Goal: Task Accomplishment & Management: Manage account settings

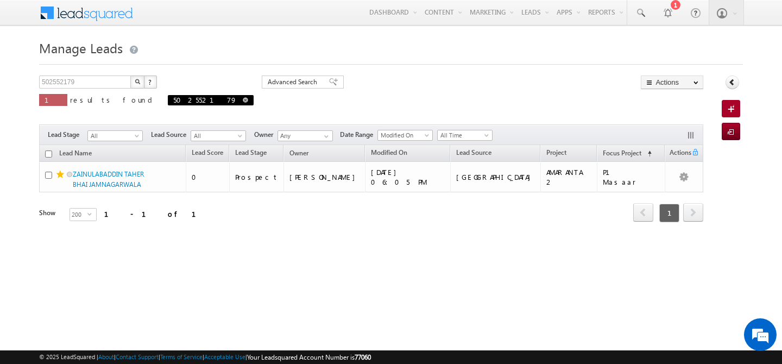
click at [243, 97] on link at bounding box center [245, 99] width 5 height 9
type input "Search Leads"
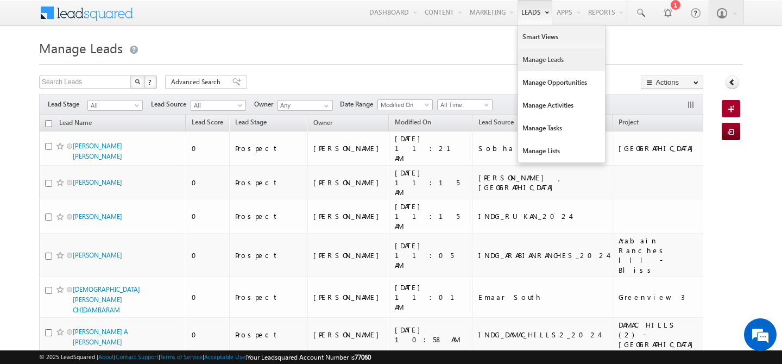
click at [524, 59] on link "Manage Leads" at bounding box center [561, 59] width 87 height 23
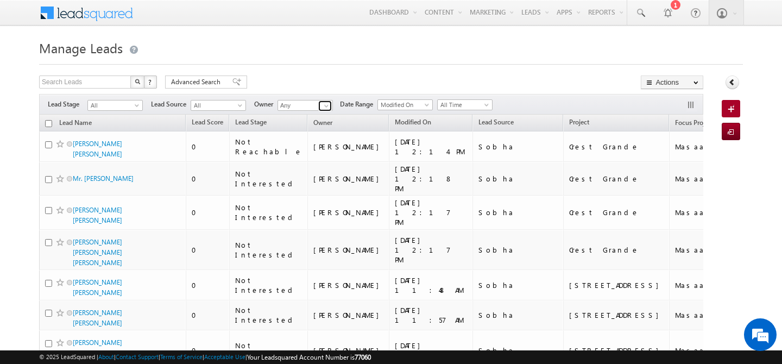
click at [324, 106] on span at bounding box center [326, 106] width 9 height 9
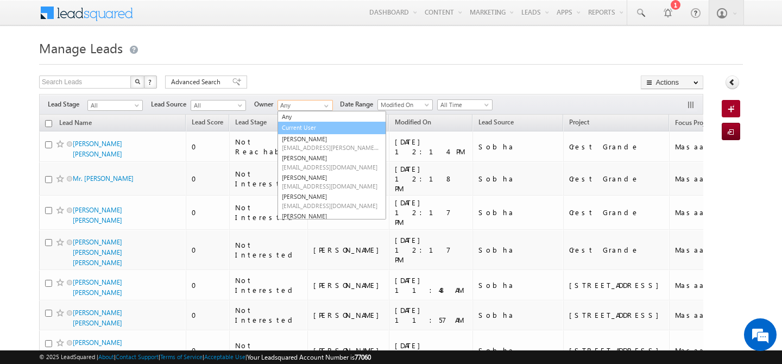
click at [324, 128] on link "Current User" at bounding box center [332, 128] width 109 height 12
type input "Current User"
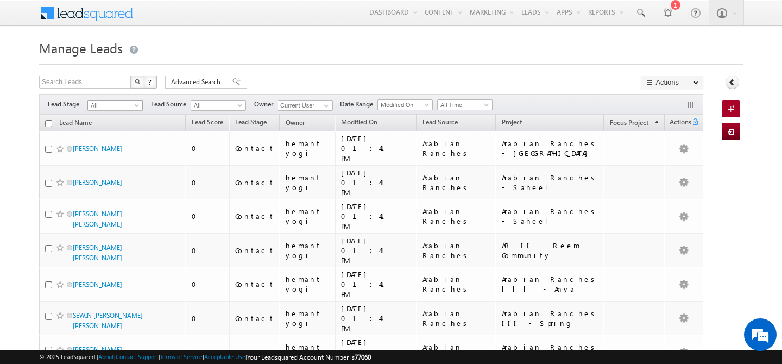
click at [137, 107] on span at bounding box center [138, 107] width 9 height 9
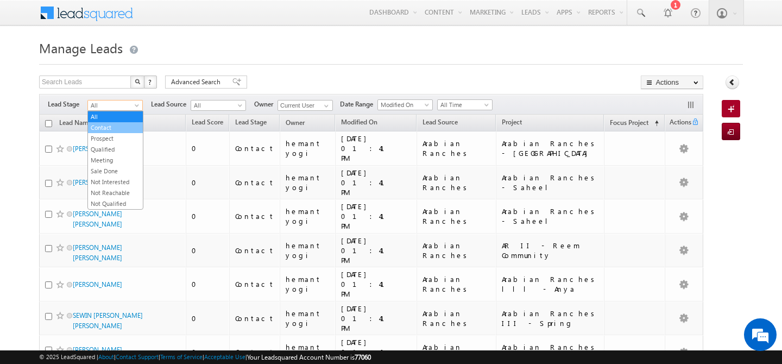
click at [119, 127] on link "Contact" at bounding box center [115, 128] width 55 height 10
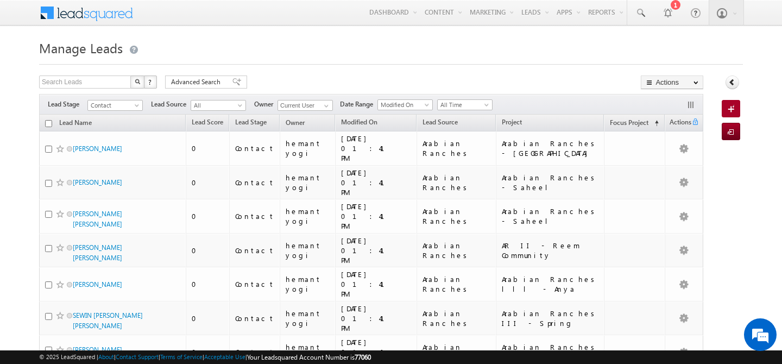
click at [50, 123] on input "checkbox" at bounding box center [48, 123] width 7 height 7
checkbox input "true"
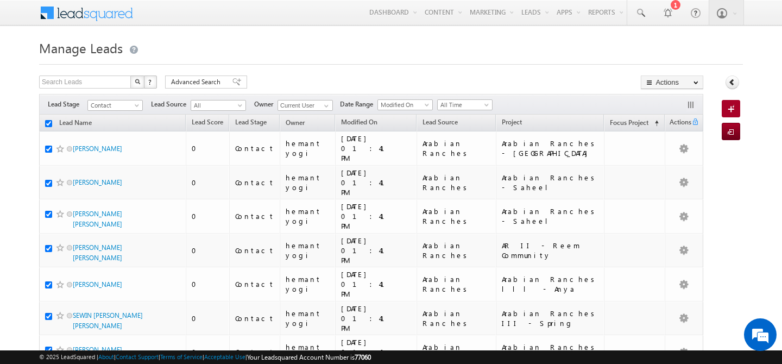
checkbox input "true"
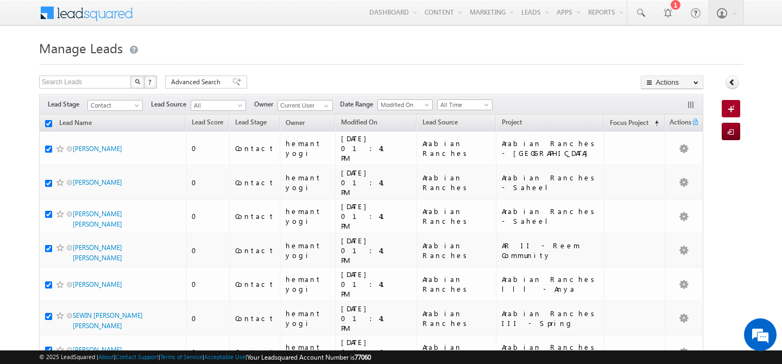
checkbox input "true"
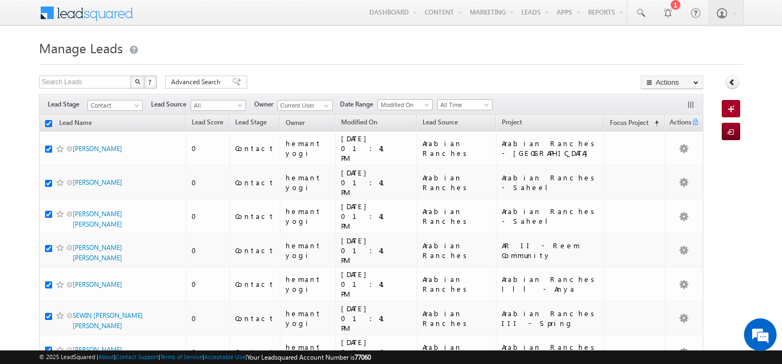
checkbox input "true"
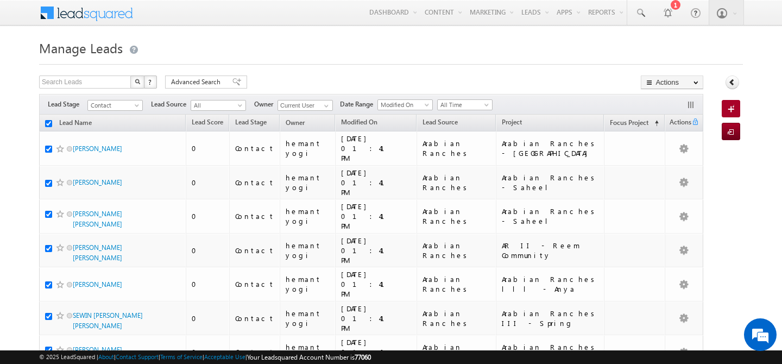
checkbox input "true"
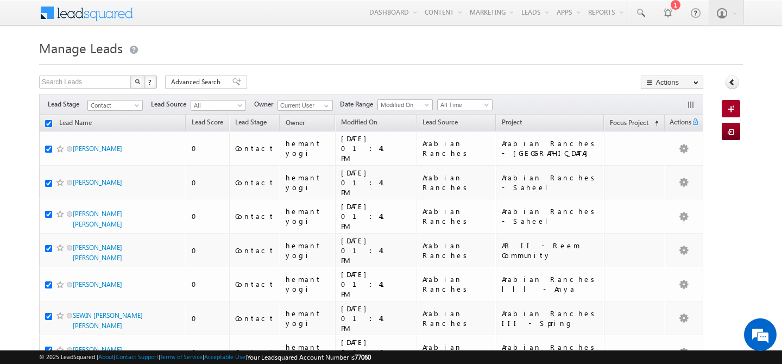
checkbox input "true"
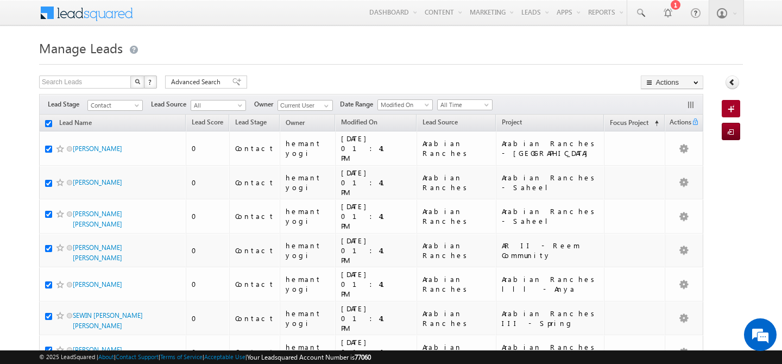
checkbox input "true"
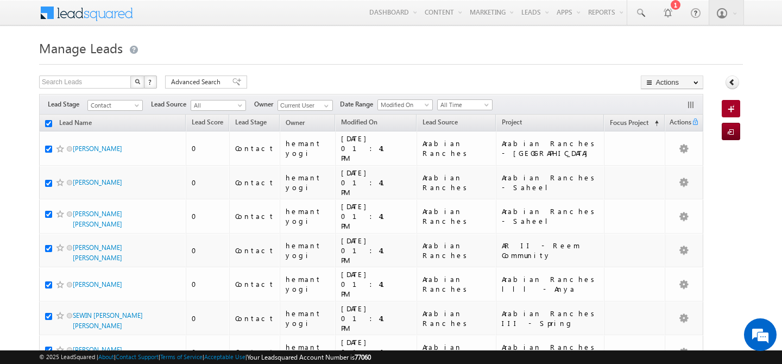
checkbox input "true"
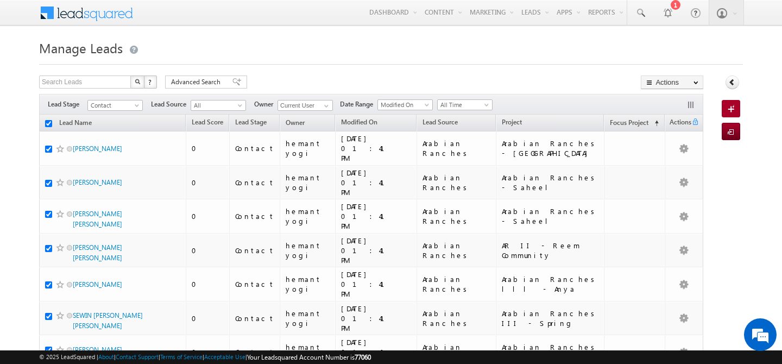
checkbox input "true"
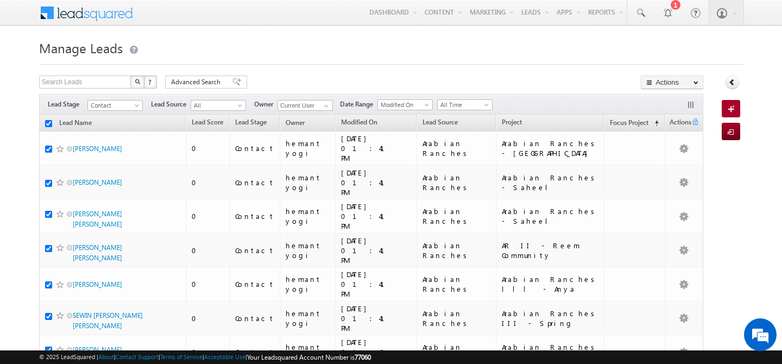
checkbox input "true"
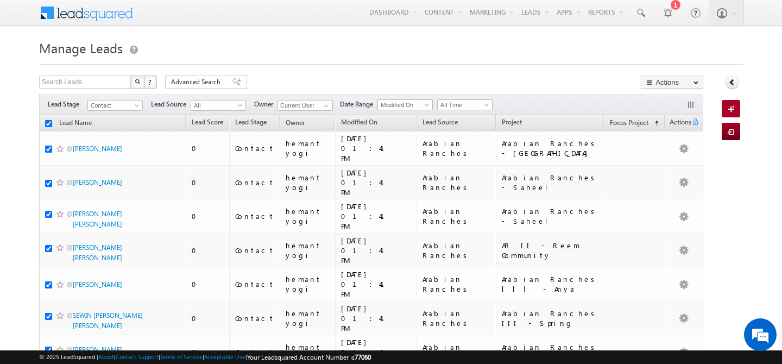
checkbox input "true"
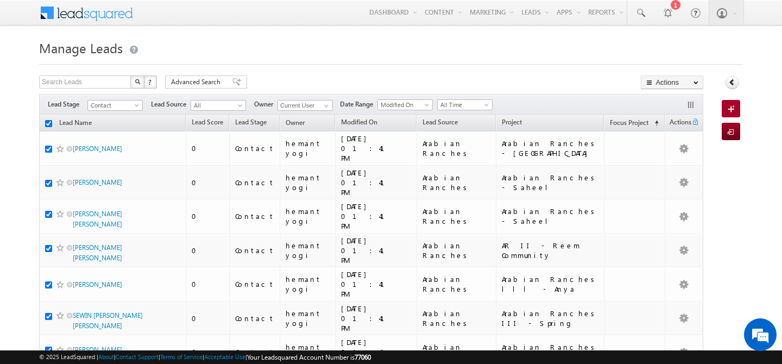
checkbox input "true"
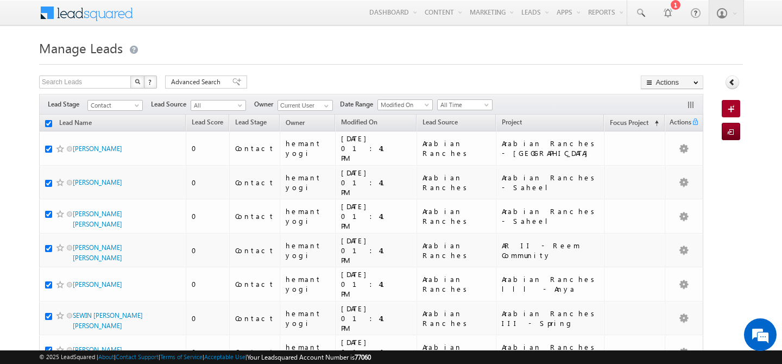
checkbox input "true"
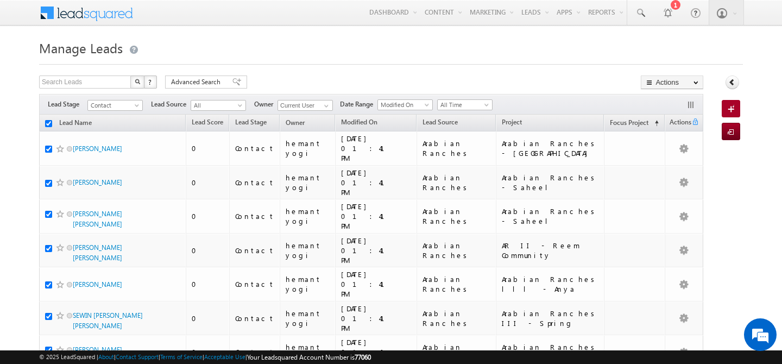
checkbox input "true"
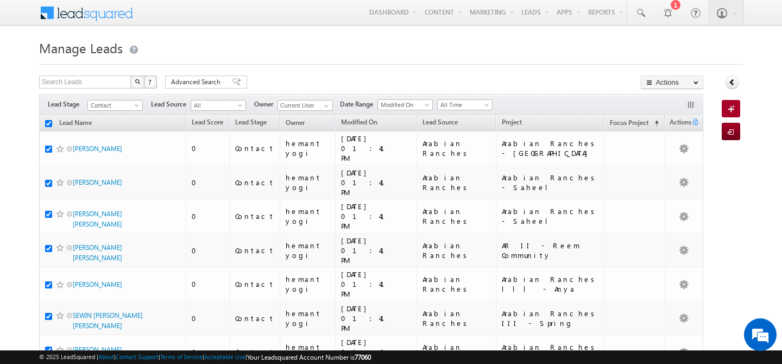
checkbox input "true"
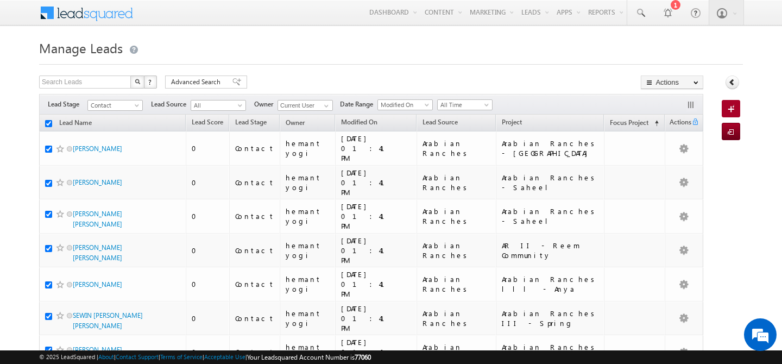
checkbox input "true"
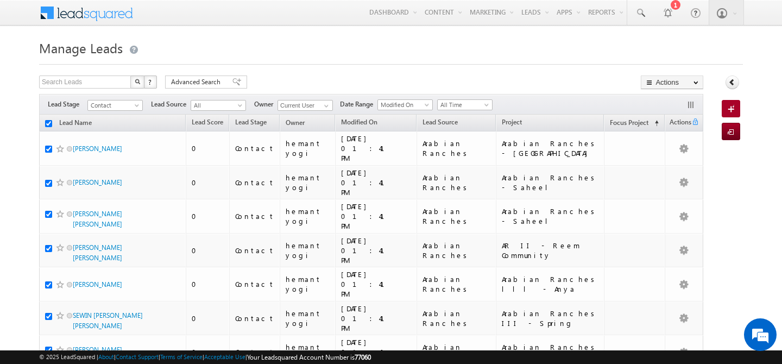
checkbox input "true"
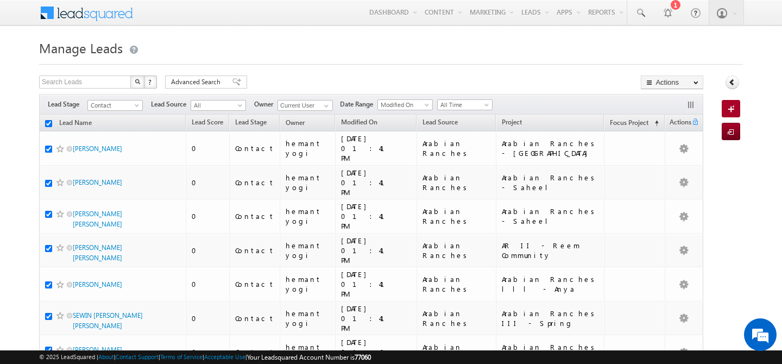
checkbox input "true"
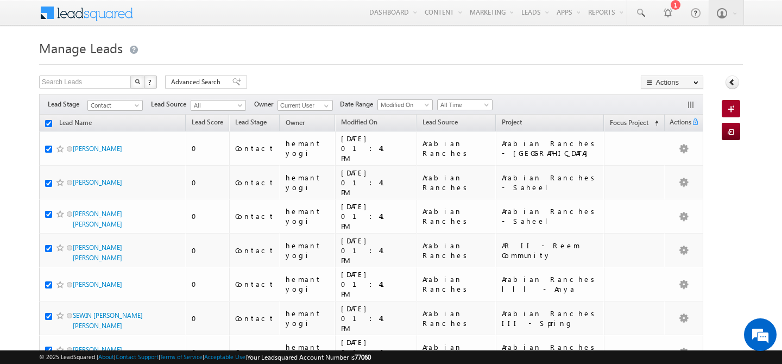
checkbox input "true"
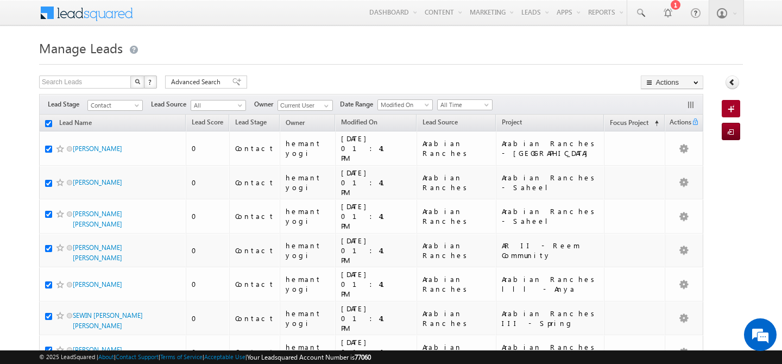
checkbox input "true"
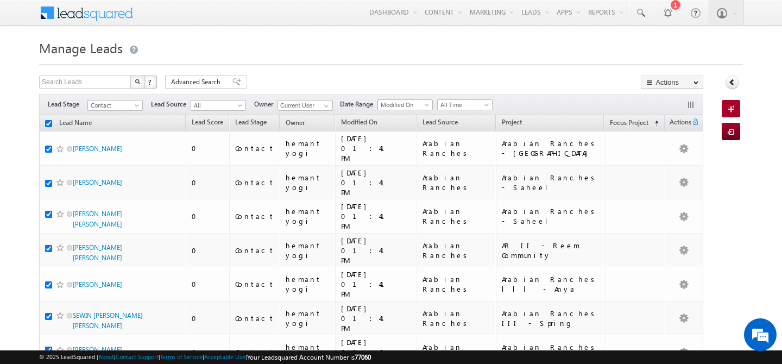
checkbox input "true"
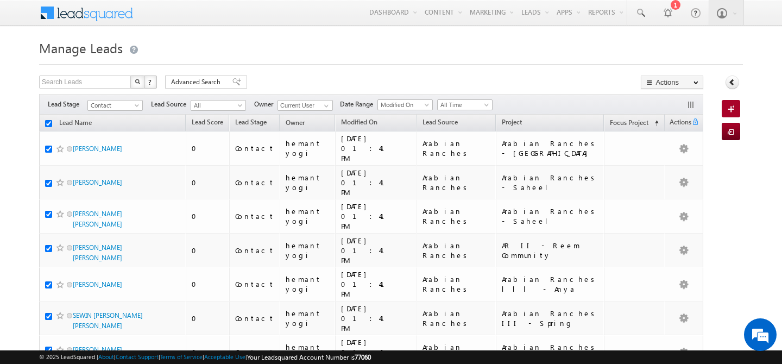
checkbox input "true"
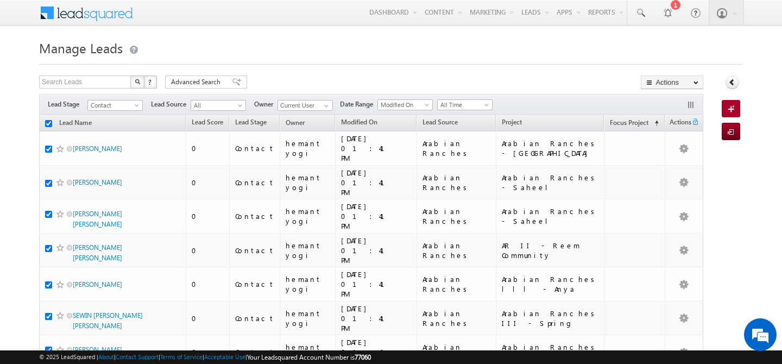
checkbox input "true"
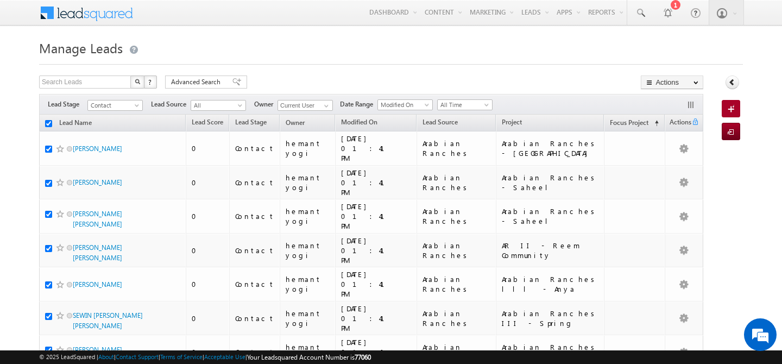
checkbox input "true"
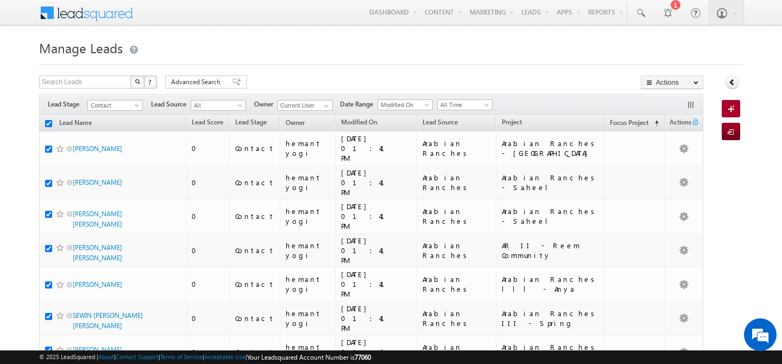
checkbox input "true"
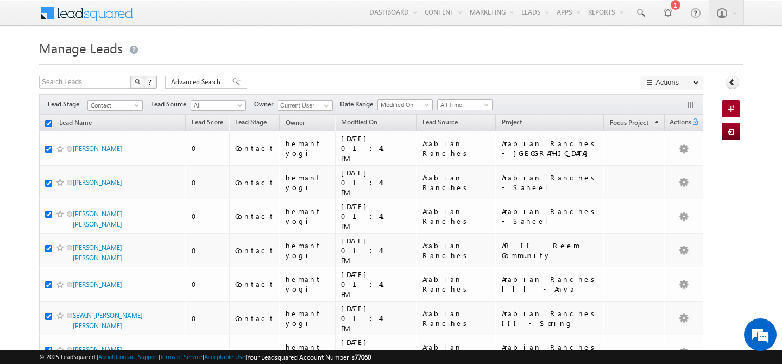
checkbox input "true"
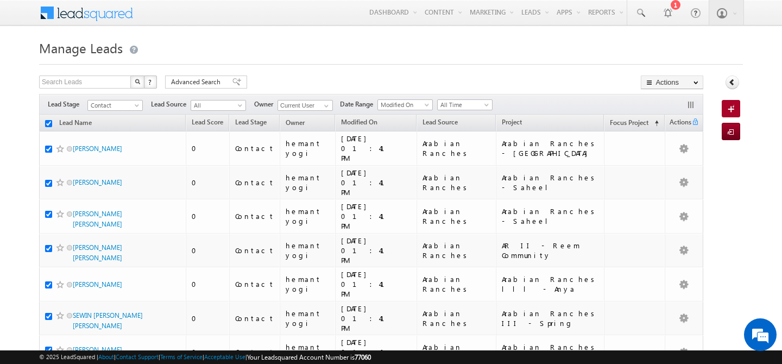
checkbox input "true"
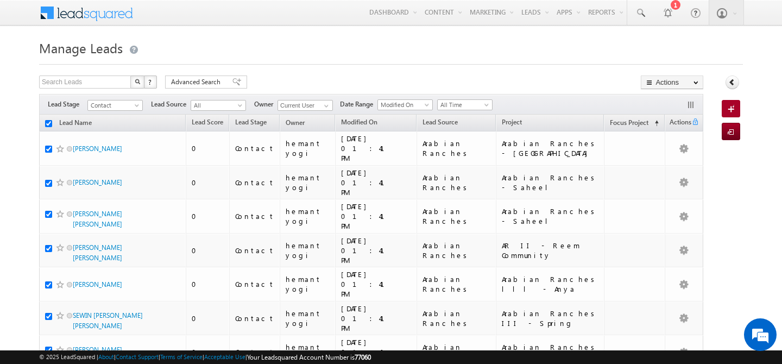
checkbox input "true"
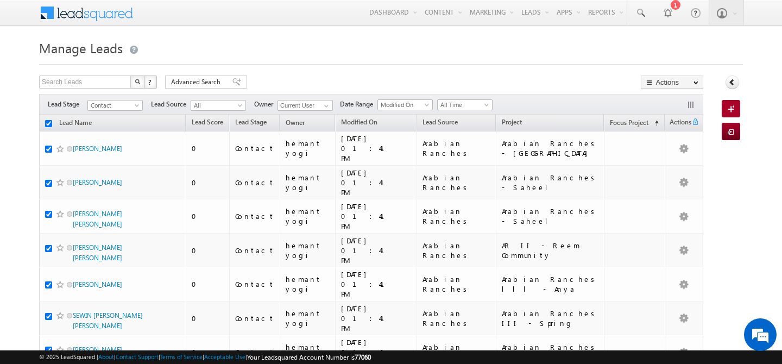
checkbox input "true"
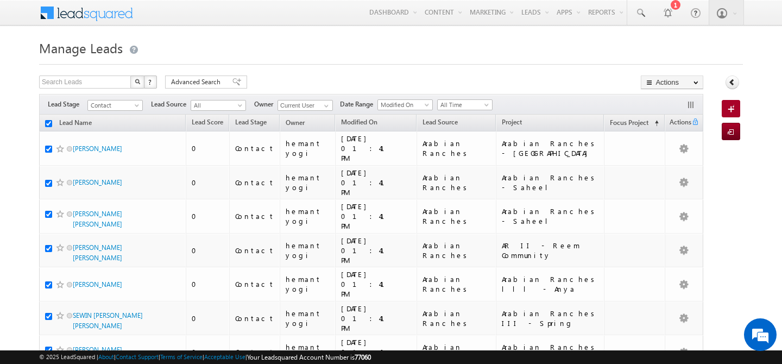
checkbox input "true"
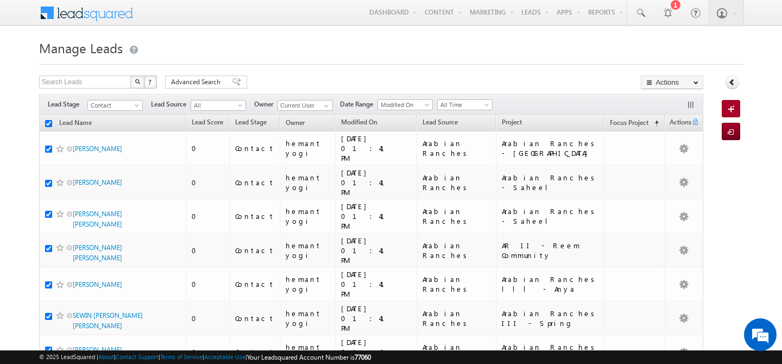
checkbox input "true"
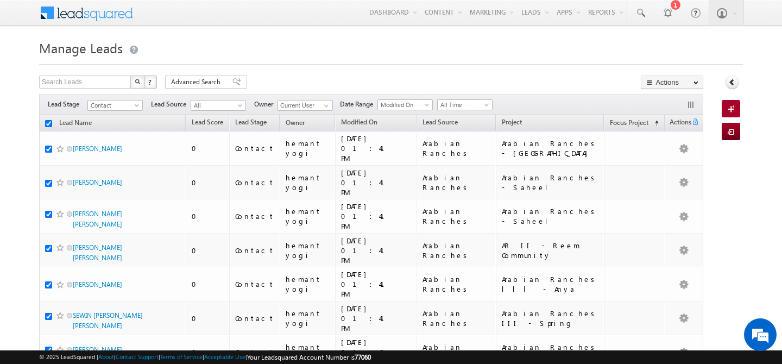
checkbox input "true"
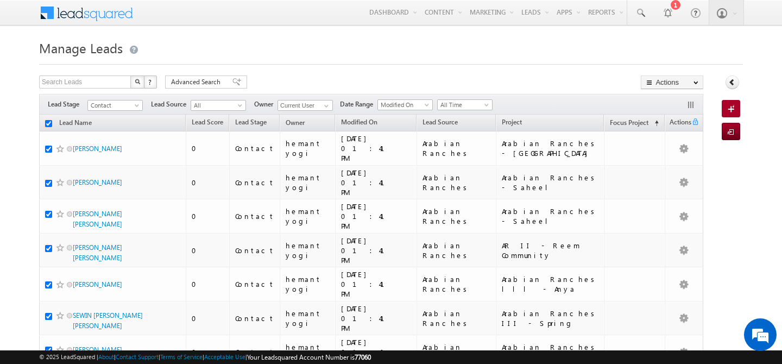
checkbox input "true"
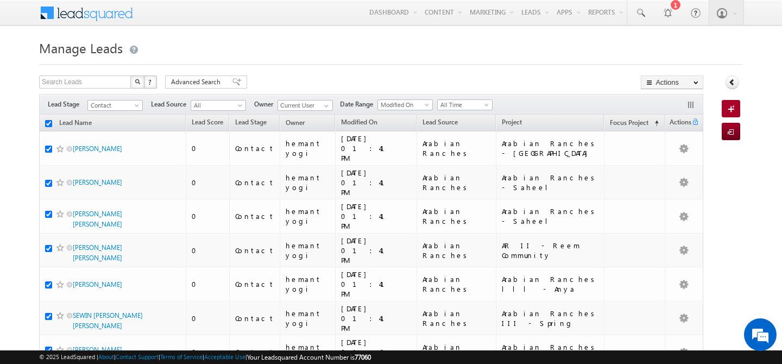
checkbox input "true"
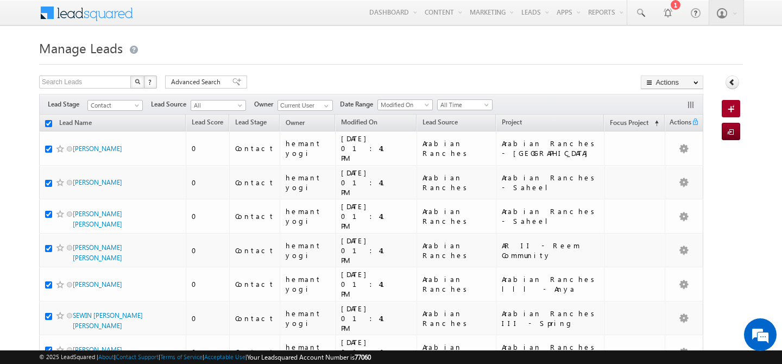
checkbox input "true"
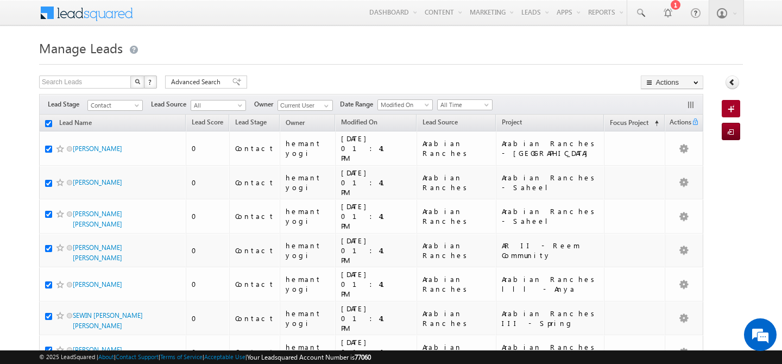
checkbox input "true"
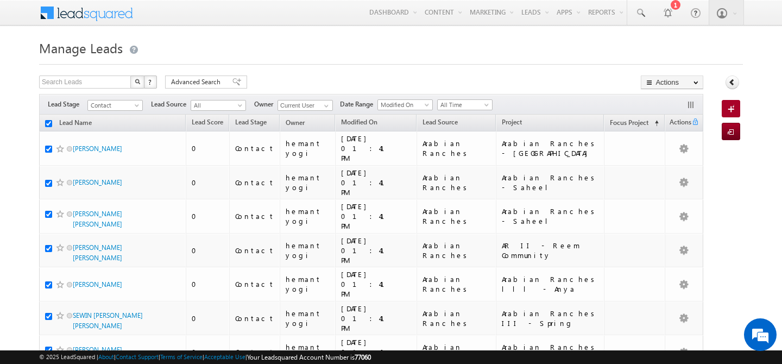
checkbox input "true"
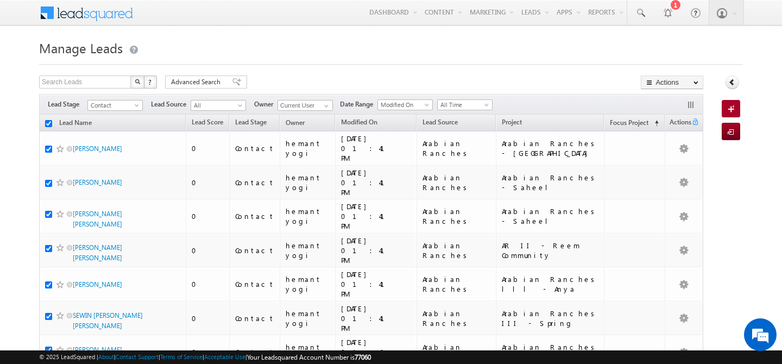
checkbox input "true"
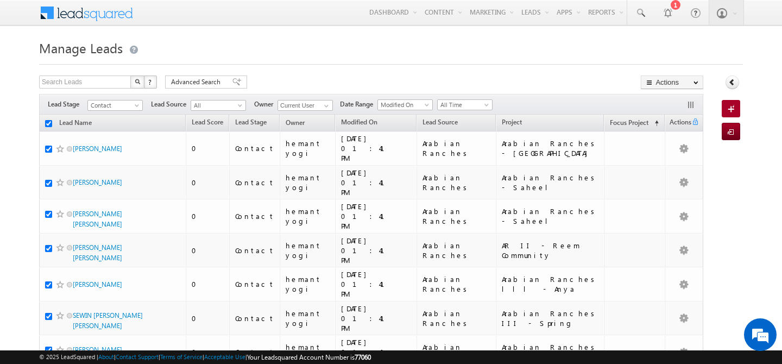
checkbox input "true"
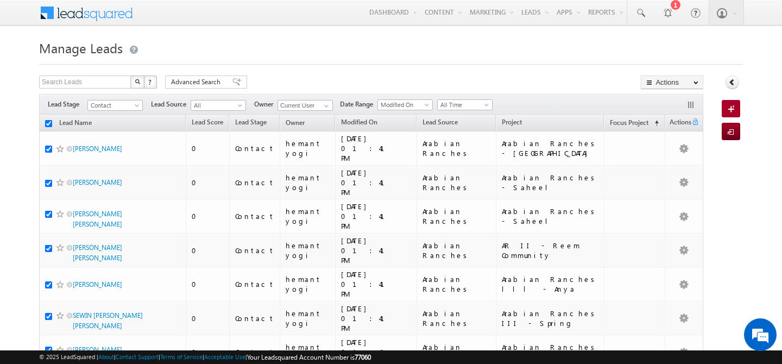
checkbox input "true"
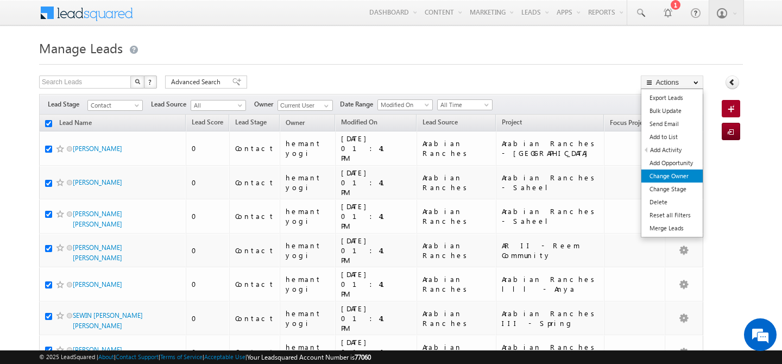
click at [671, 174] on link "Change Owner" at bounding box center [671, 175] width 61 height 13
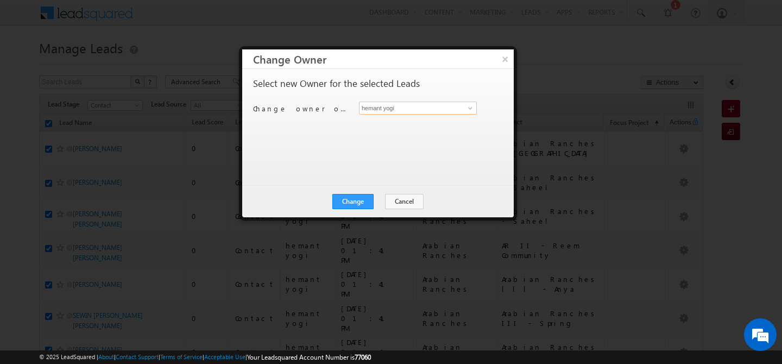
click at [449, 114] on input "hemant yogi" at bounding box center [418, 108] width 118 height 13
click at [410, 119] on link "[PERSON_NAME] [PERSON_NAME][EMAIL_ADDRESS][PERSON_NAME][DOMAIN_NAME]" at bounding box center [418, 125] width 118 height 21
click at [353, 198] on button "Change" at bounding box center [352, 201] width 41 height 15
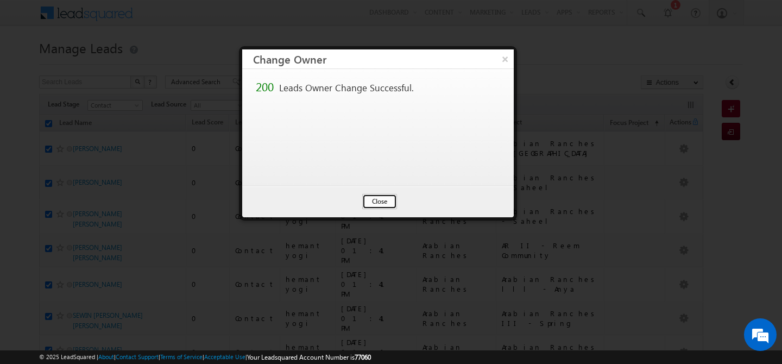
click at [375, 202] on button "Close" at bounding box center [379, 201] width 35 height 15
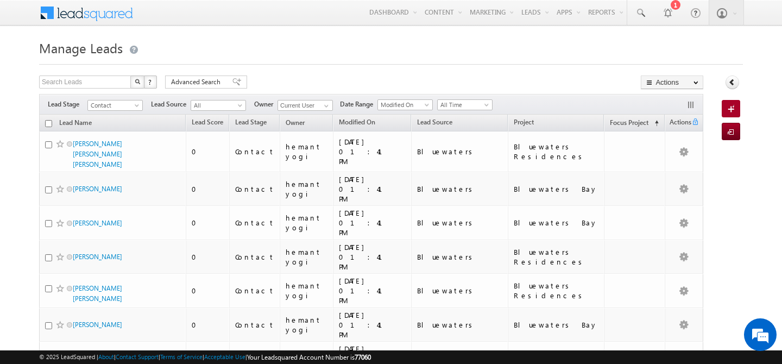
click at [47, 122] on input "checkbox" at bounding box center [48, 123] width 7 height 7
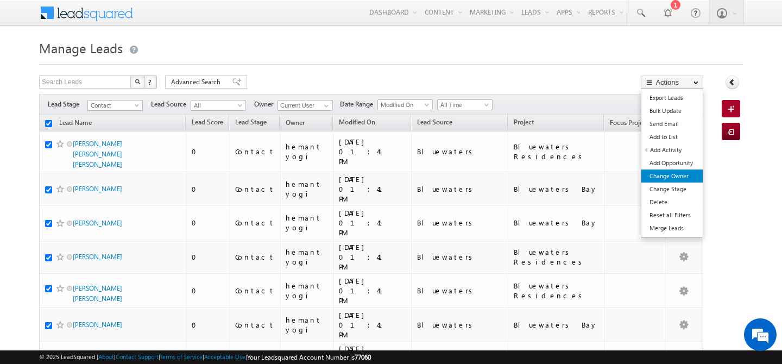
click at [664, 175] on link "Change Owner" at bounding box center [671, 175] width 61 height 13
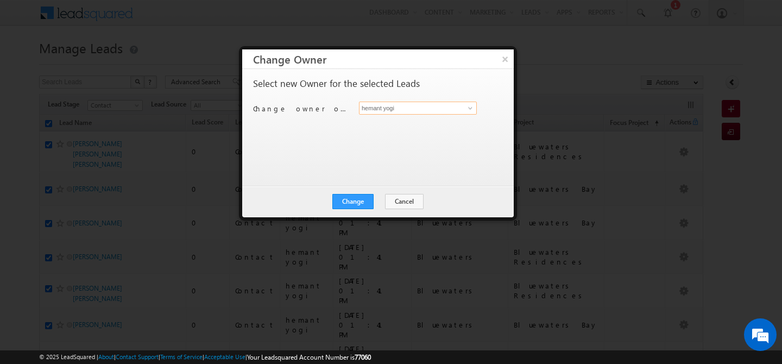
click at [417, 108] on input "hemant yogi" at bounding box center [418, 108] width 118 height 13
click at [426, 122] on link "[PERSON_NAME] [PERSON_NAME][EMAIL_ADDRESS][PERSON_NAME][DOMAIN_NAME]" at bounding box center [418, 125] width 118 height 21
click at [354, 202] on button "Change" at bounding box center [352, 201] width 41 height 15
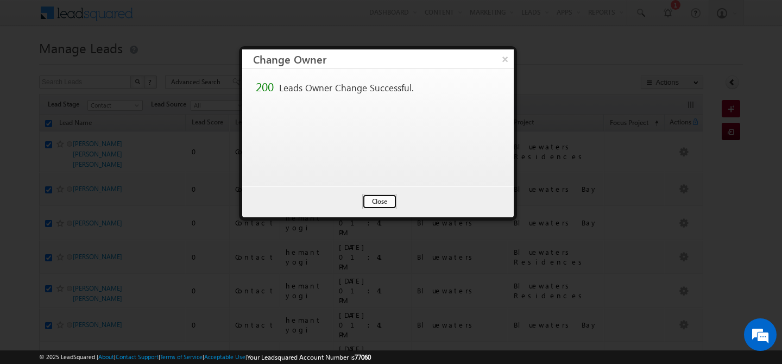
click at [382, 200] on button "Close" at bounding box center [379, 201] width 35 height 15
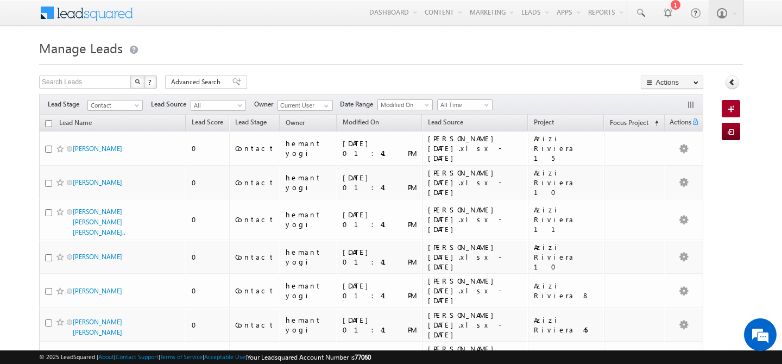
click at [49, 125] on input "checkbox" at bounding box center [48, 123] width 7 height 7
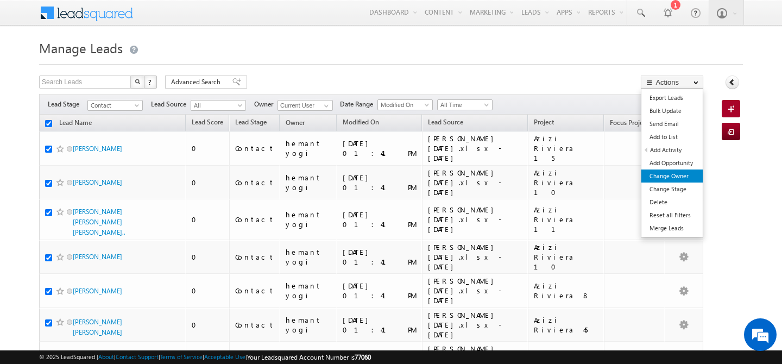
click at [668, 174] on link "Change Owner" at bounding box center [671, 175] width 61 height 13
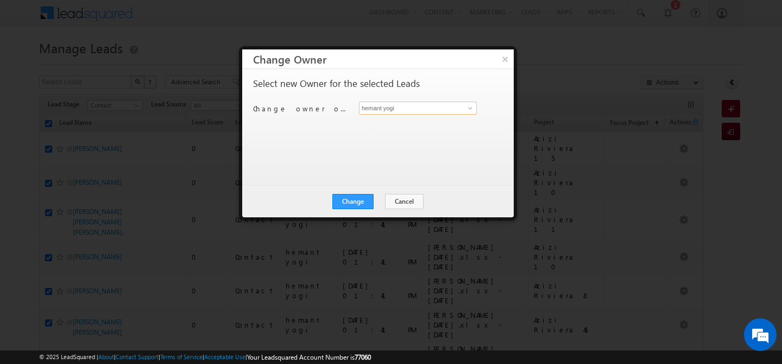
click at [445, 111] on input "hemant yogi" at bounding box center [418, 108] width 118 height 13
click at [446, 121] on link "[PERSON_NAME] [PERSON_NAME][EMAIL_ADDRESS][DOMAIN_NAME]" at bounding box center [418, 125] width 118 height 21
click at [357, 200] on button "Change" at bounding box center [352, 201] width 41 height 15
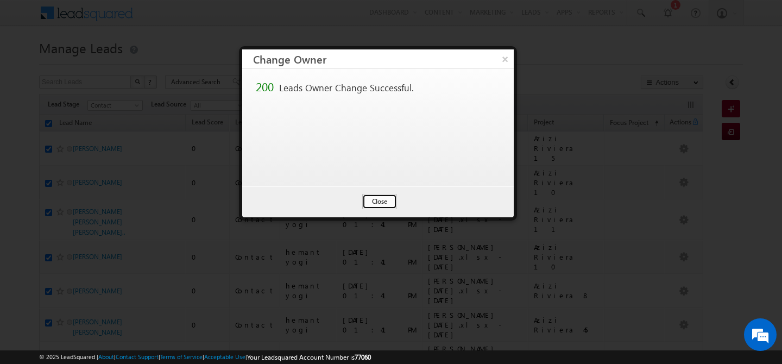
click at [375, 201] on button "Close" at bounding box center [379, 201] width 35 height 15
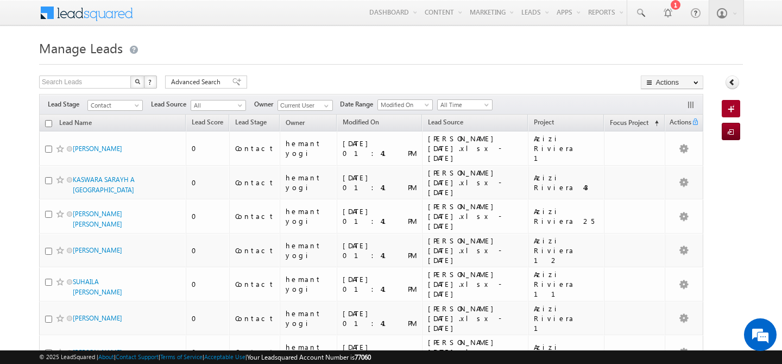
click at [48, 123] on input "checkbox" at bounding box center [48, 123] width 7 height 7
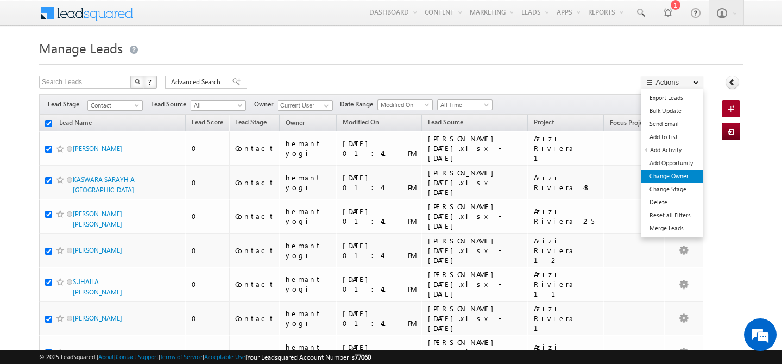
click at [668, 178] on link "Change Owner" at bounding box center [671, 175] width 61 height 13
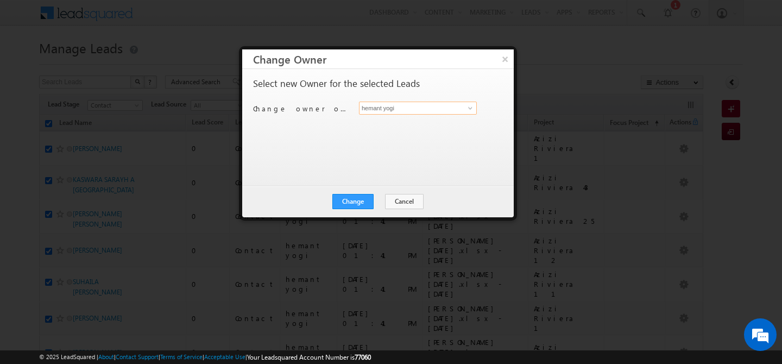
click at [450, 107] on input "hemant yogi" at bounding box center [418, 108] width 118 height 13
click at [439, 128] on span "[PERSON_NAME][EMAIL_ADDRESS][PERSON_NAME][DOMAIN_NAME]" at bounding box center [412, 129] width 98 height 8
click at [349, 202] on button "Change" at bounding box center [352, 201] width 41 height 15
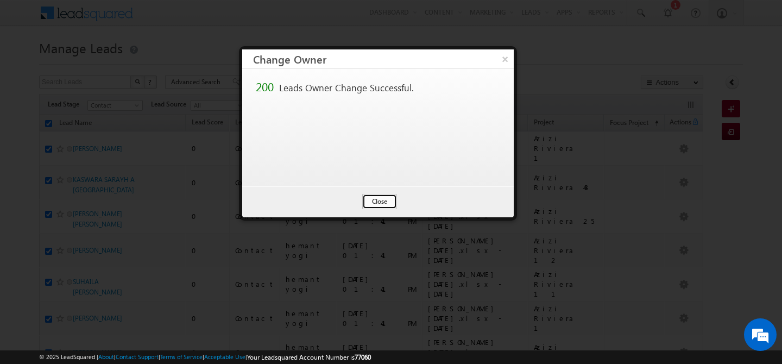
click at [367, 202] on button "Close" at bounding box center [379, 201] width 35 height 15
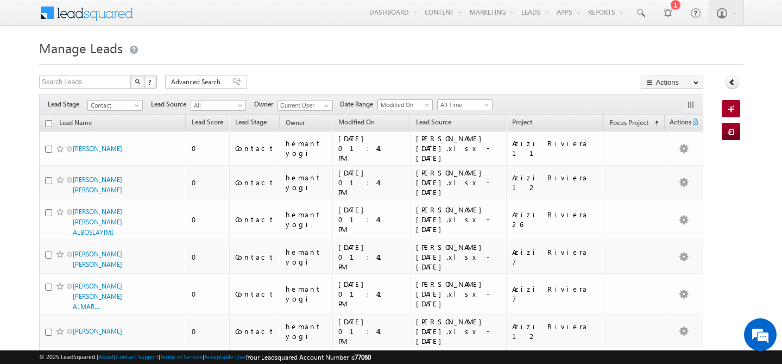
click at [47, 123] on input "checkbox" at bounding box center [48, 123] width 7 height 7
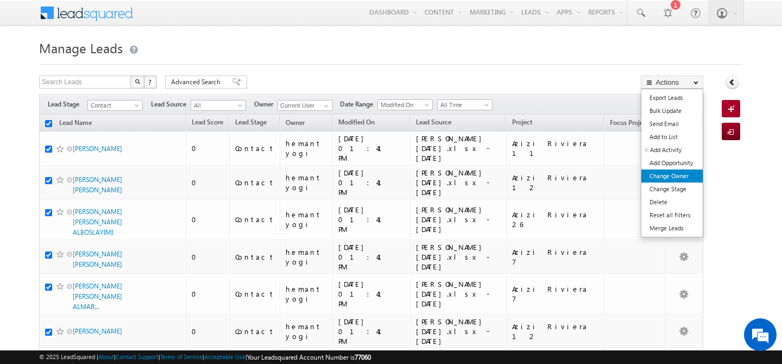
click at [680, 178] on link "Change Owner" at bounding box center [671, 175] width 61 height 13
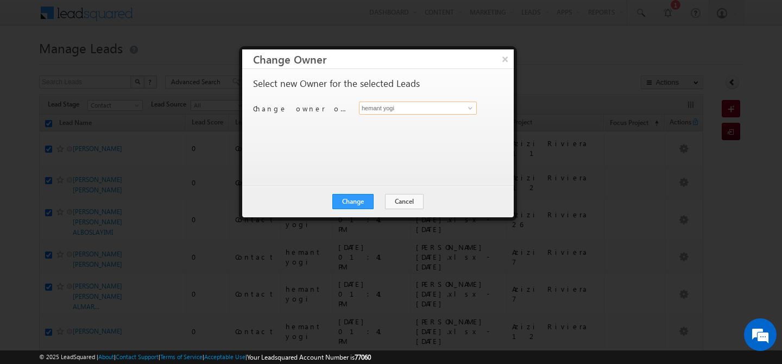
click at [428, 107] on input "hemant yogi" at bounding box center [418, 108] width 118 height 13
click at [413, 122] on link "[PERSON_NAME] [PERSON_NAME][EMAIL_ADDRESS][PERSON_NAME][DOMAIN_NAME]" at bounding box center [418, 125] width 118 height 21
click at [348, 203] on button "Change" at bounding box center [352, 201] width 41 height 15
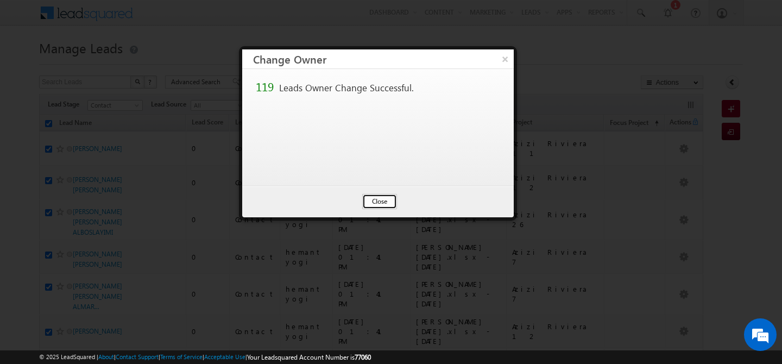
click at [372, 204] on button "Close" at bounding box center [379, 201] width 35 height 15
